Goal: Find specific fact

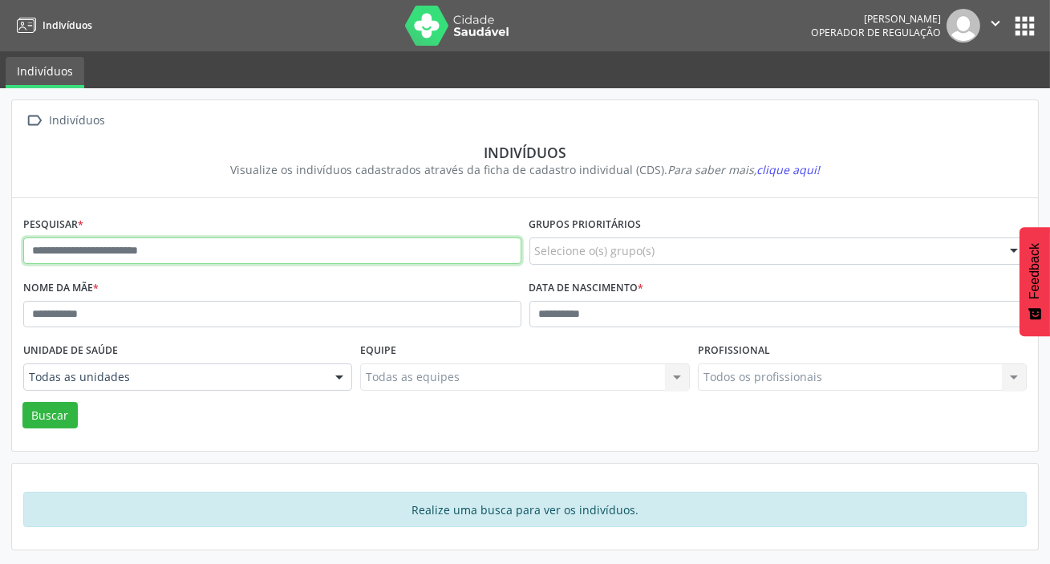
click at [344, 263] on input "text" at bounding box center [272, 250] width 498 height 27
type input "**********"
click at [22, 402] on button "Buscar" at bounding box center [49, 415] width 55 height 27
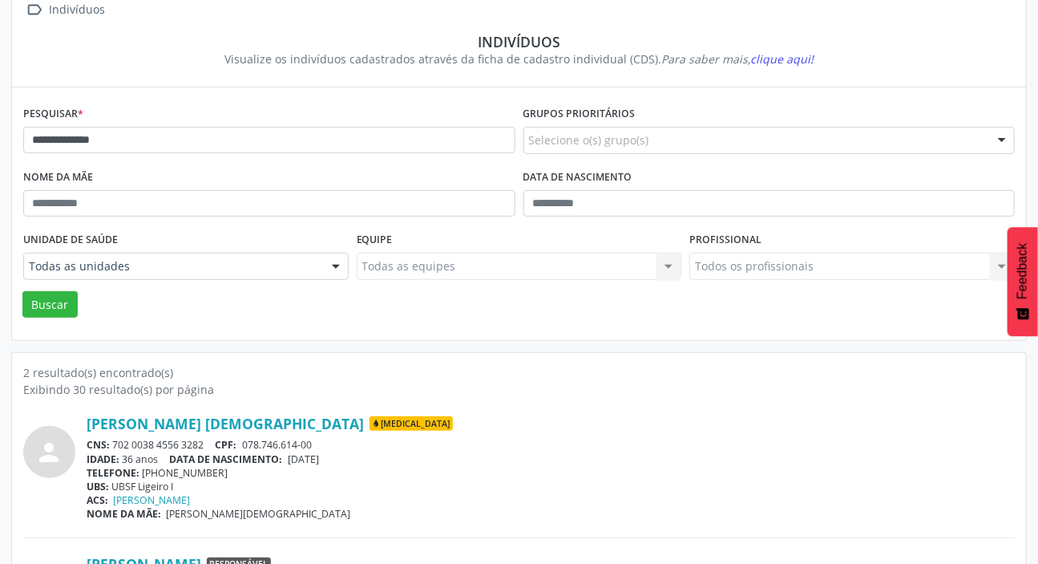
scroll to position [230, 0]
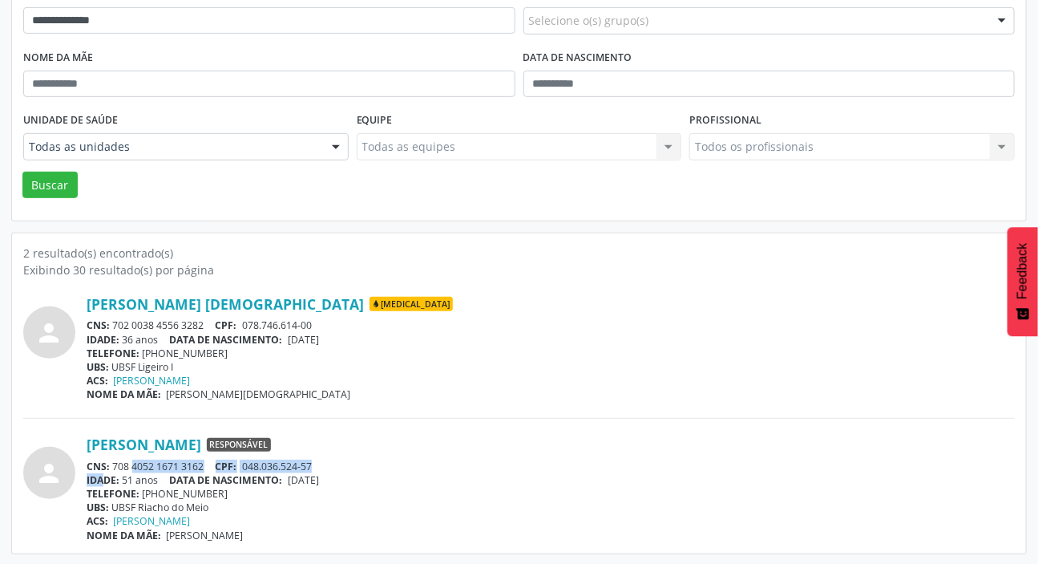
drag, startPoint x: 113, startPoint y: 466, endPoint x: 104, endPoint y: 474, distance: 11.9
click at [104, 474] on div "[PERSON_NAME] Responsável CNS: 708 4052 1671 3162 CPF: 048.036.524-57 IDADE: 51…" at bounding box center [551, 488] width 928 height 106
click at [0, 468] on div "**********" at bounding box center [519, 211] width 1038 height 707
drag, startPoint x: 116, startPoint y: 473, endPoint x: 129, endPoint y: 467, distance: 14.3
click at [131, 467] on div "[PERSON_NAME] Responsável CNS: 708 4052 1671 3162 CPF: 048.036.524-57 IDADE: 51…" at bounding box center [551, 488] width 928 height 106
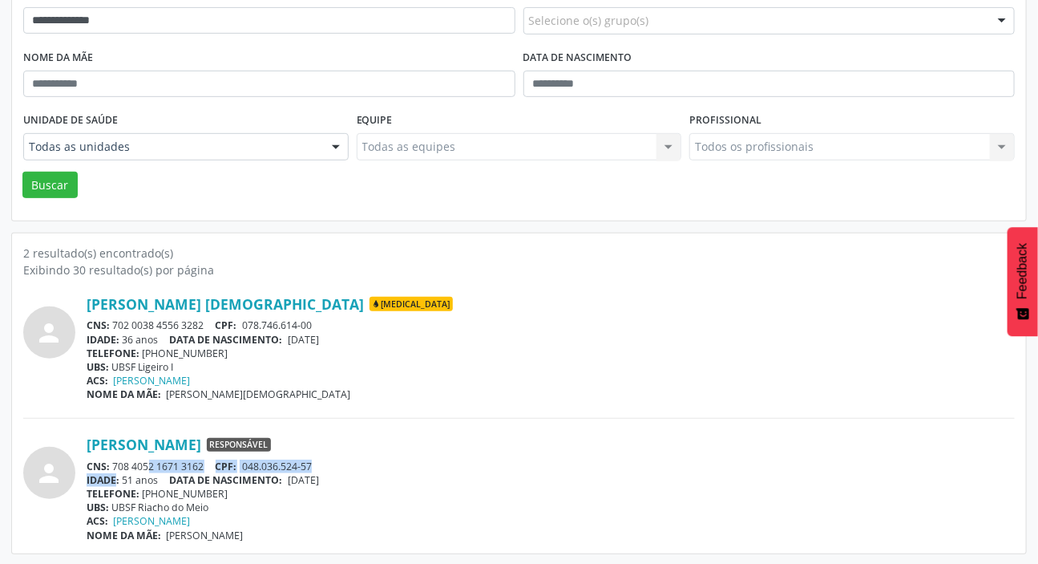
drag, startPoint x: 112, startPoint y: 464, endPoint x: 205, endPoint y: 460, distance: 93.1
click at [205, 460] on div "CNS: 708 4052 1671 3162 CPF: 048.036.524-57" at bounding box center [551, 466] width 928 height 14
copy div "708 4052 1671 3162"
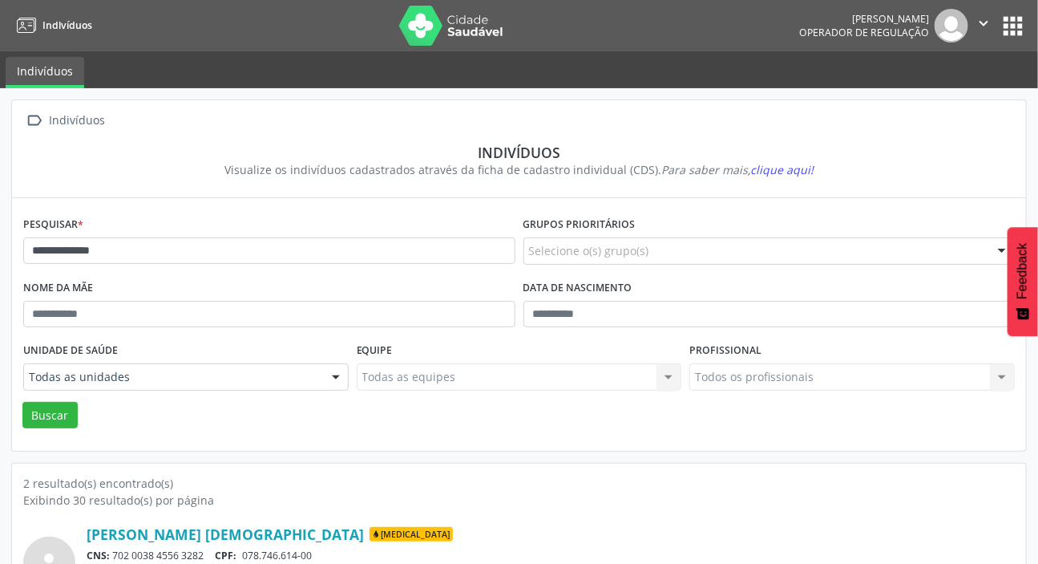
scroll to position [0, 0]
click at [1008, 30] on button "apps" at bounding box center [1013, 26] width 28 height 28
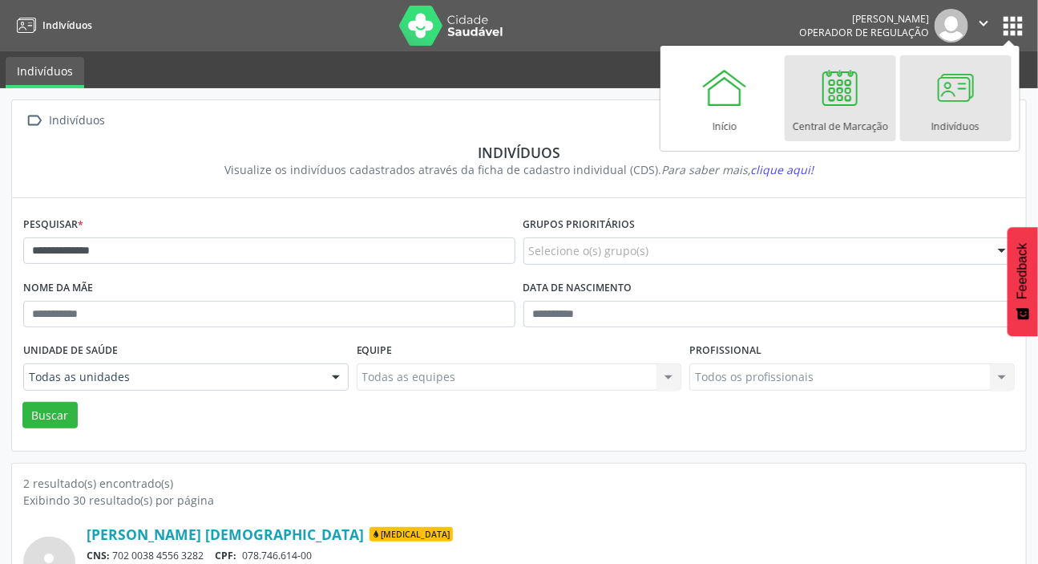
click at [875, 106] on link "Central de Marcação" at bounding box center [840, 98] width 111 height 86
